Goal: Communication & Community: Participate in discussion

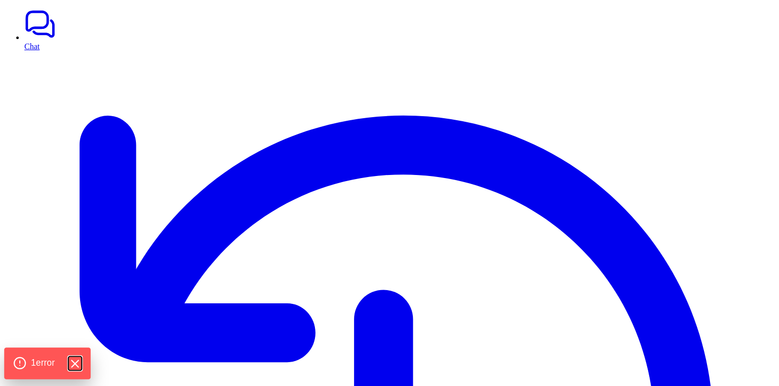
click at [76, 360] on icon "Hide Errors" at bounding box center [74, 363] width 13 height 13
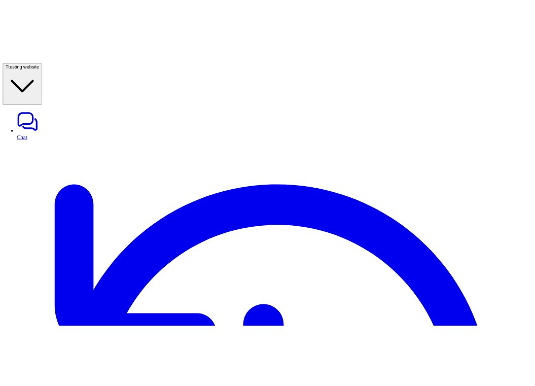
scroll to position [9, 0]
